Goal: Information Seeking & Learning: Learn about a topic

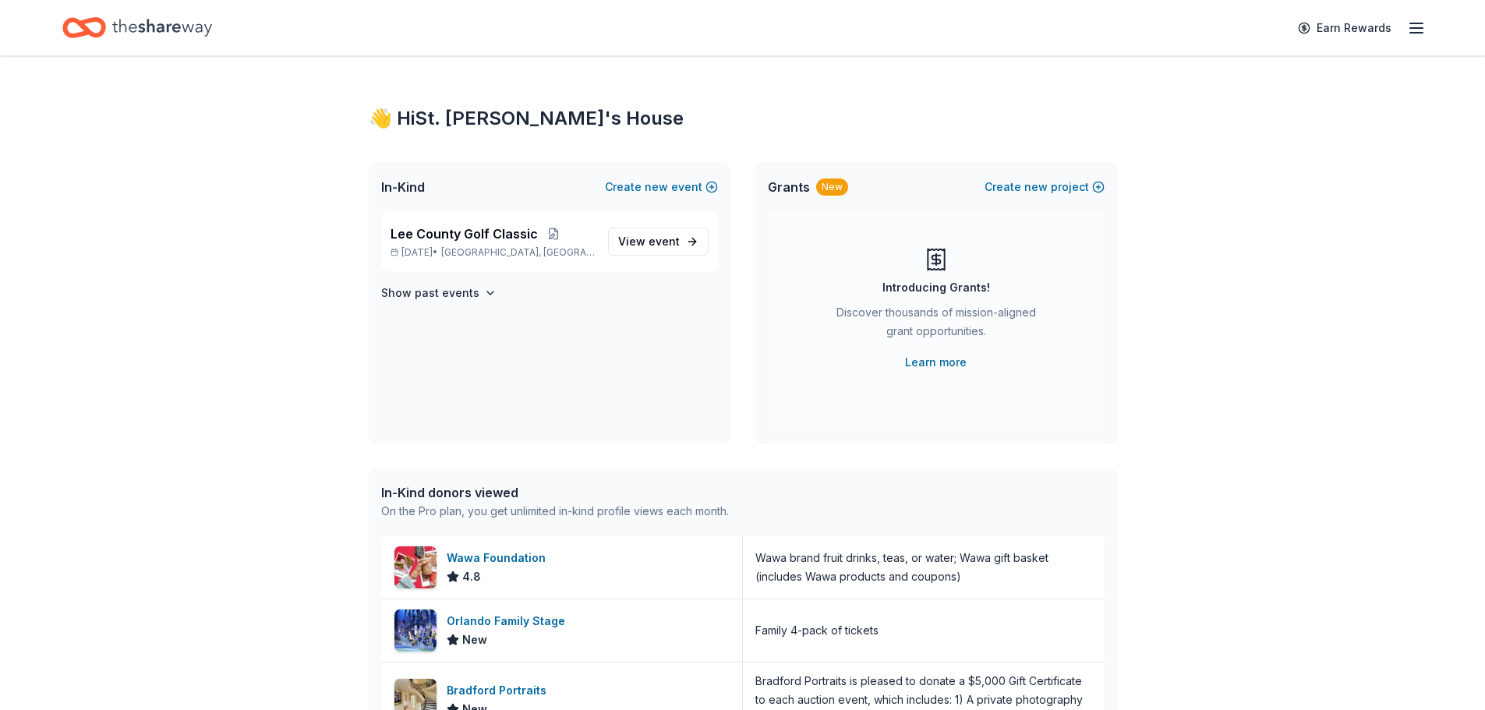
click at [1415, 23] on line "button" at bounding box center [1416, 23] width 12 height 0
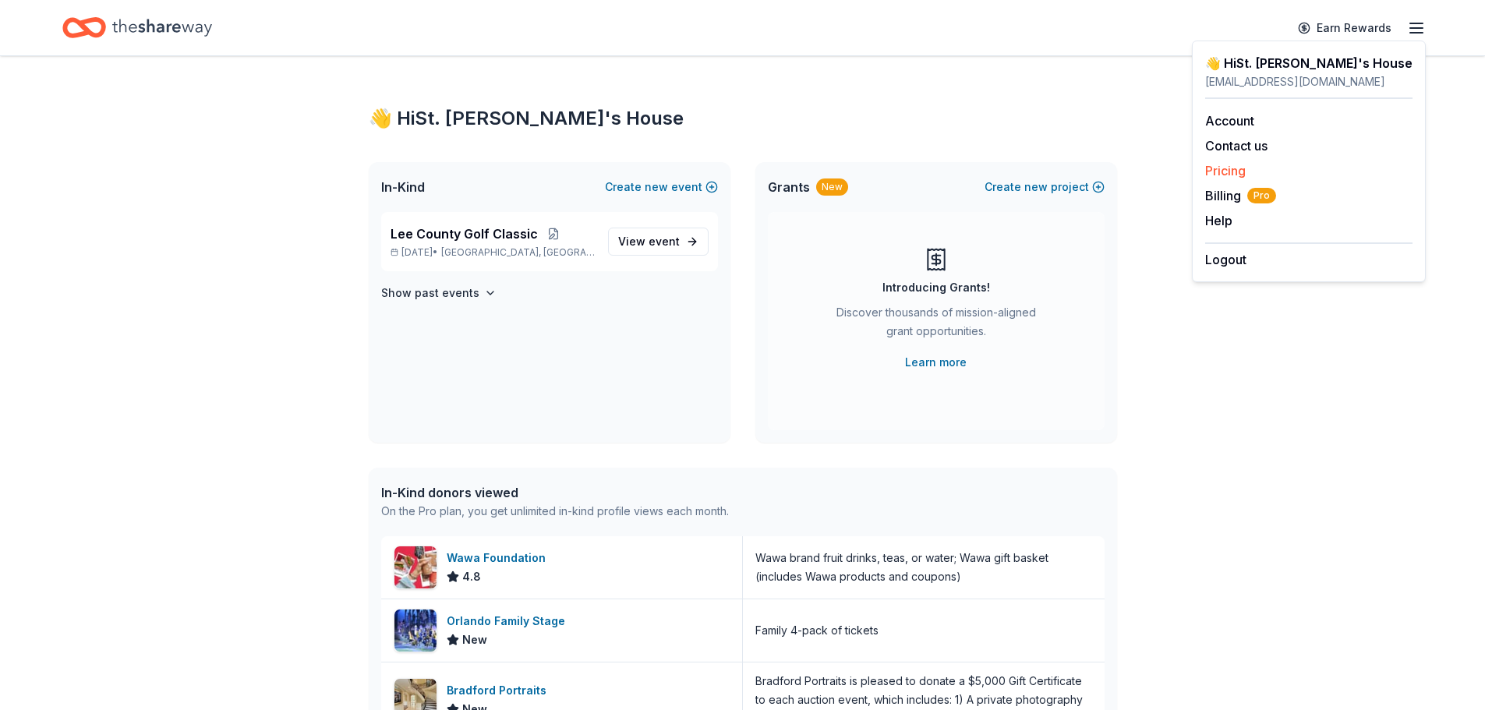
click at [1236, 178] on link "Pricing" at bounding box center [1225, 171] width 41 height 16
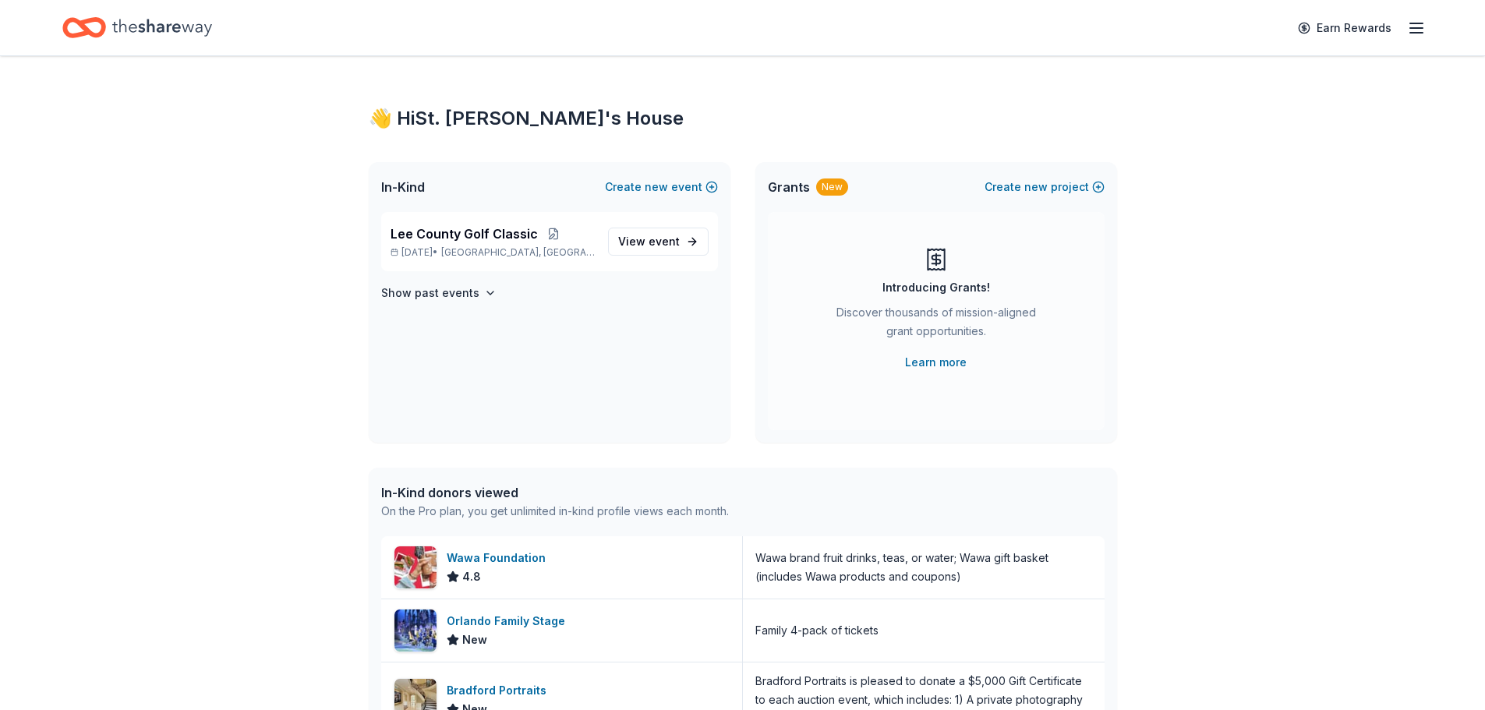
click at [1422, 35] on icon "button" at bounding box center [1416, 28] width 19 height 19
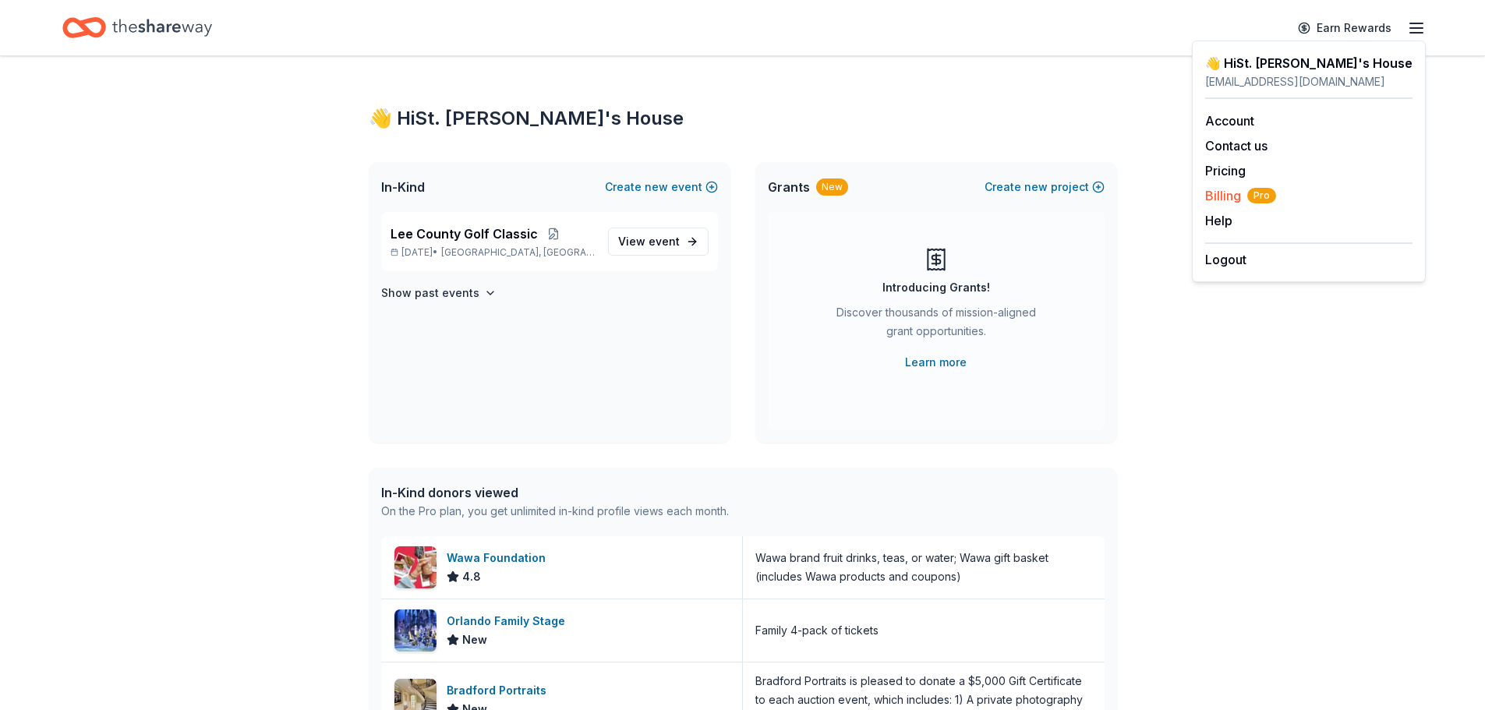
click at [1230, 193] on span "Billing Pro" at bounding box center [1240, 195] width 71 height 19
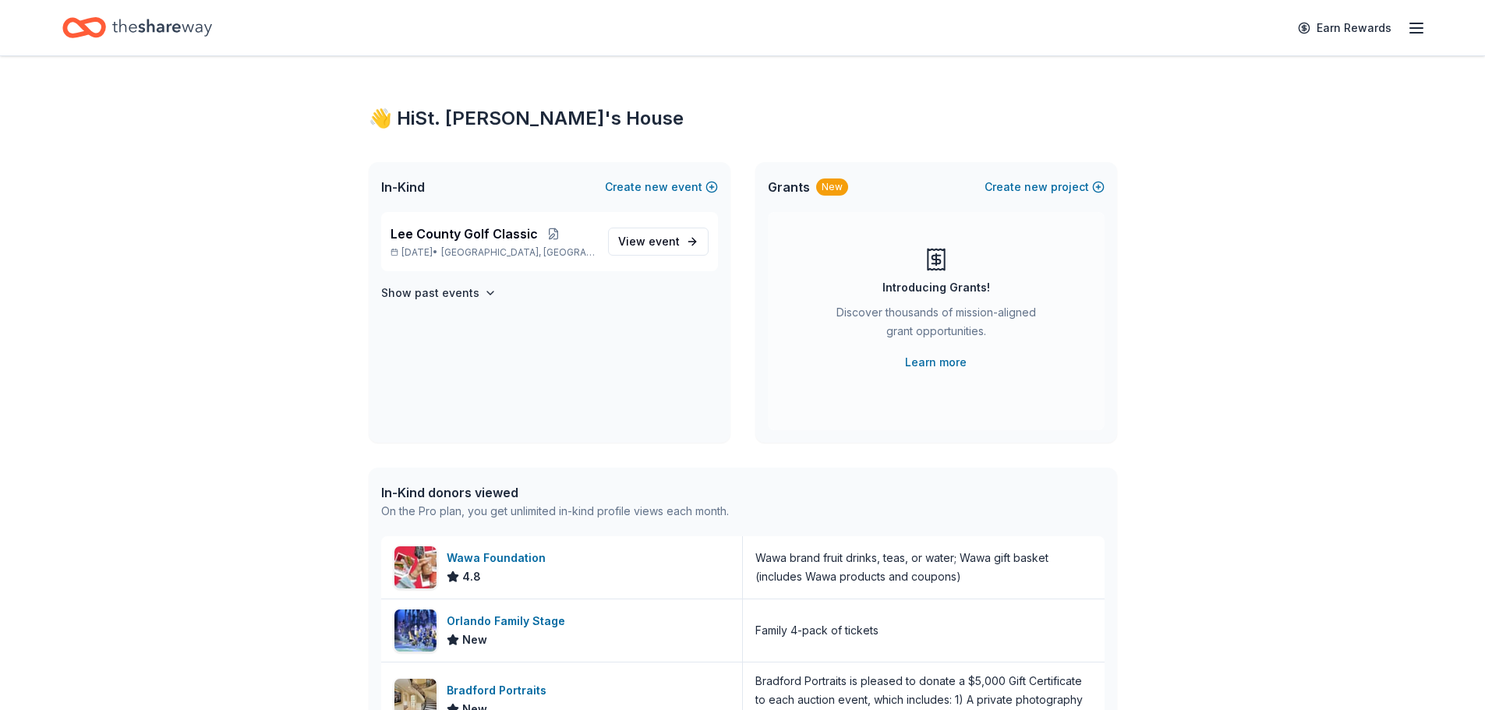
click at [1411, 28] on line "button" at bounding box center [1416, 28] width 12 height 0
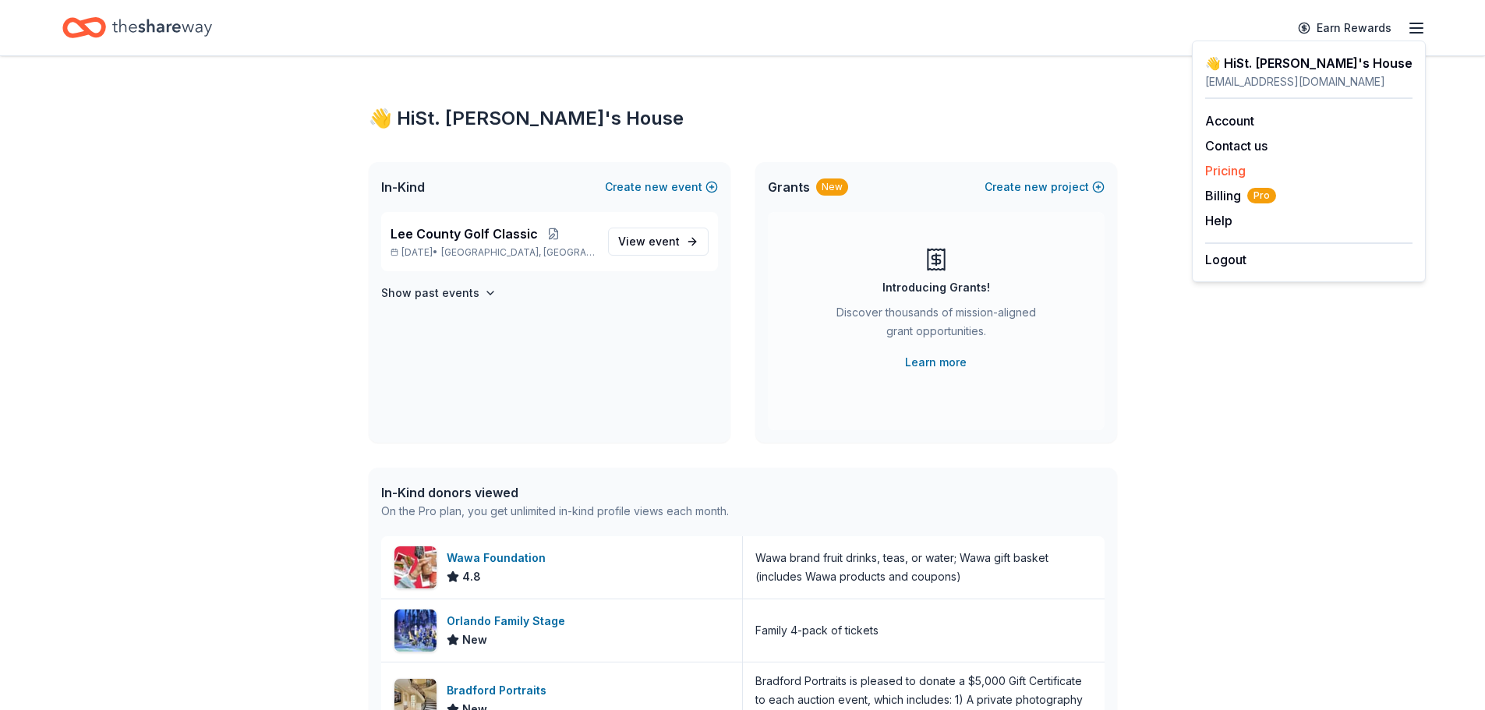
click at [1236, 177] on link "Pricing" at bounding box center [1225, 171] width 41 height 16
